Goal: Find specific page/section: Find specific page/section

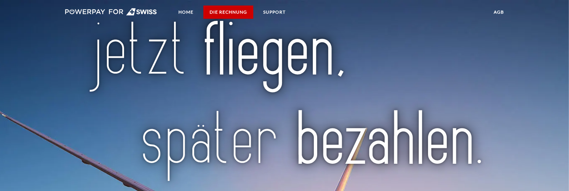
click at [240, 14] on link "DIE RECHNUNG" at bounding box center [228, 12] width 50 height 13
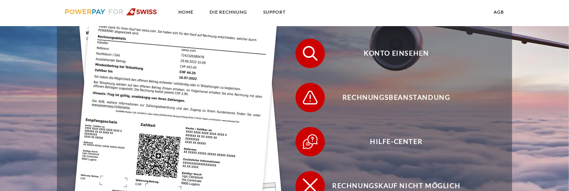
scroll to position [257, 0]
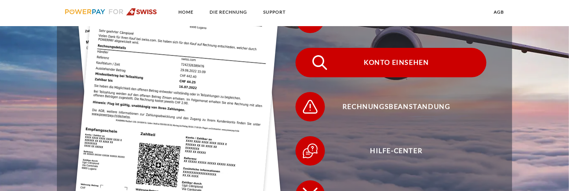
click at [380, 63] on span "Konto einsehen" at bounding box center [397, 62] width 180 height 29
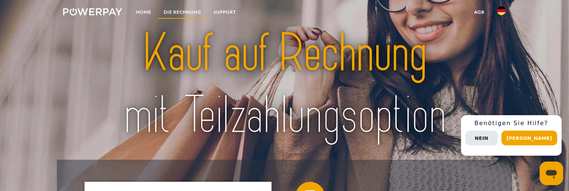
click at [195, 11] on link "DIE RECHNUNG" at bounding box center [183, 12] width 50 height 13
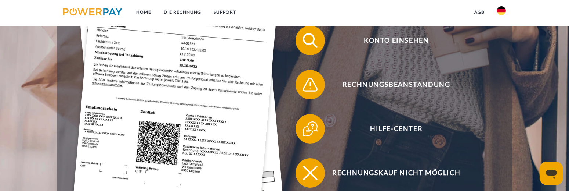
scroll to position [231, 0]
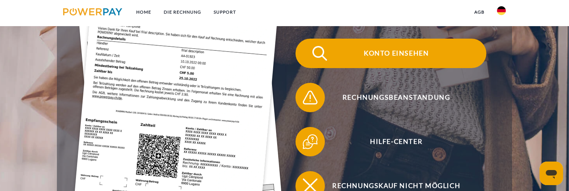
click at [382, 52] on span "Konto einsehen" at bounding box center [397, 53] width 180 height 29
